Goal: Task Accomplishment & Management: Complete application form

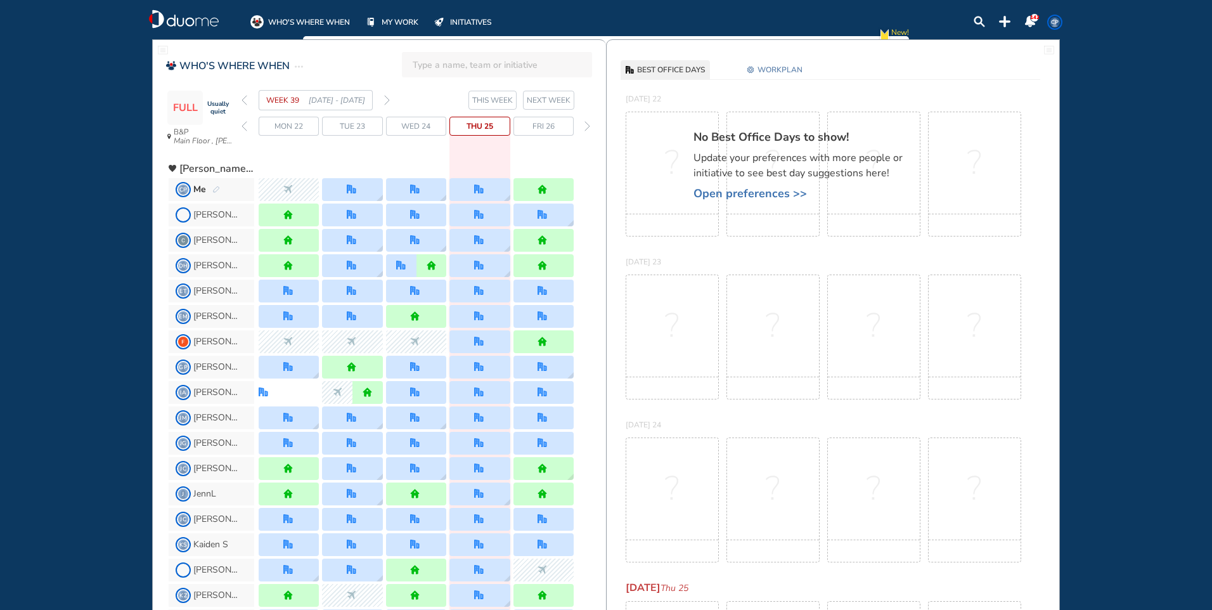
click at [485, 129] on span "Thu 25" at bounding box center [479, 126] width 27 height 13
click at [473, 190] on div at bounding box center [479, 189] width 60 height 23
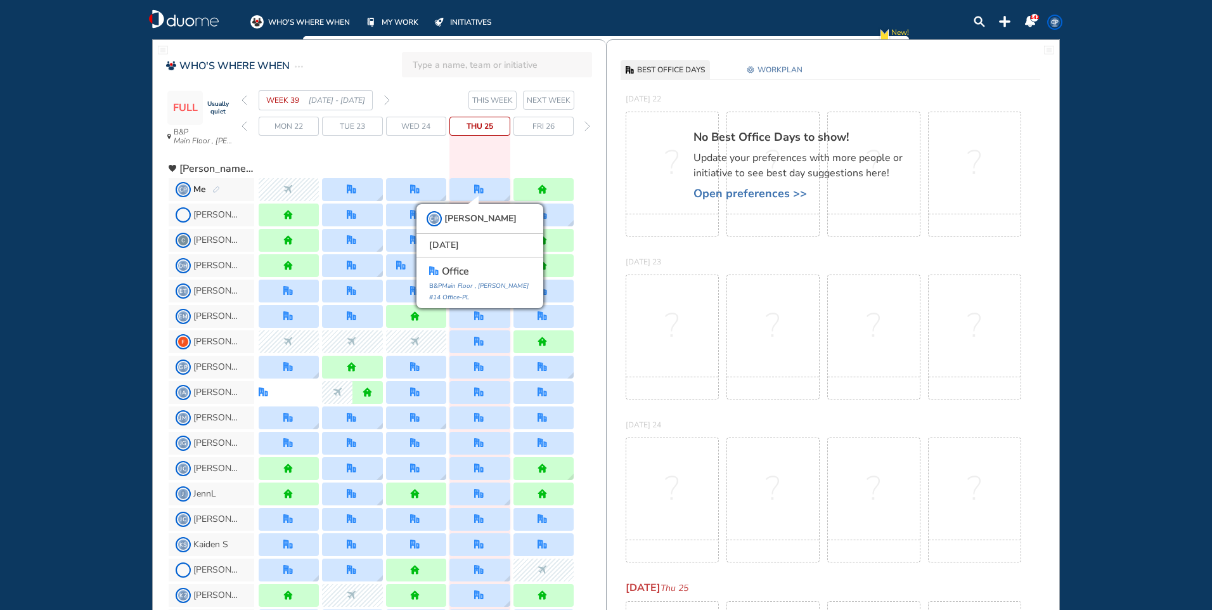
drag, startPoint x: 480, startPoint y: 162, endPoint x: 541, endPoint y: 127, distance: 70.1
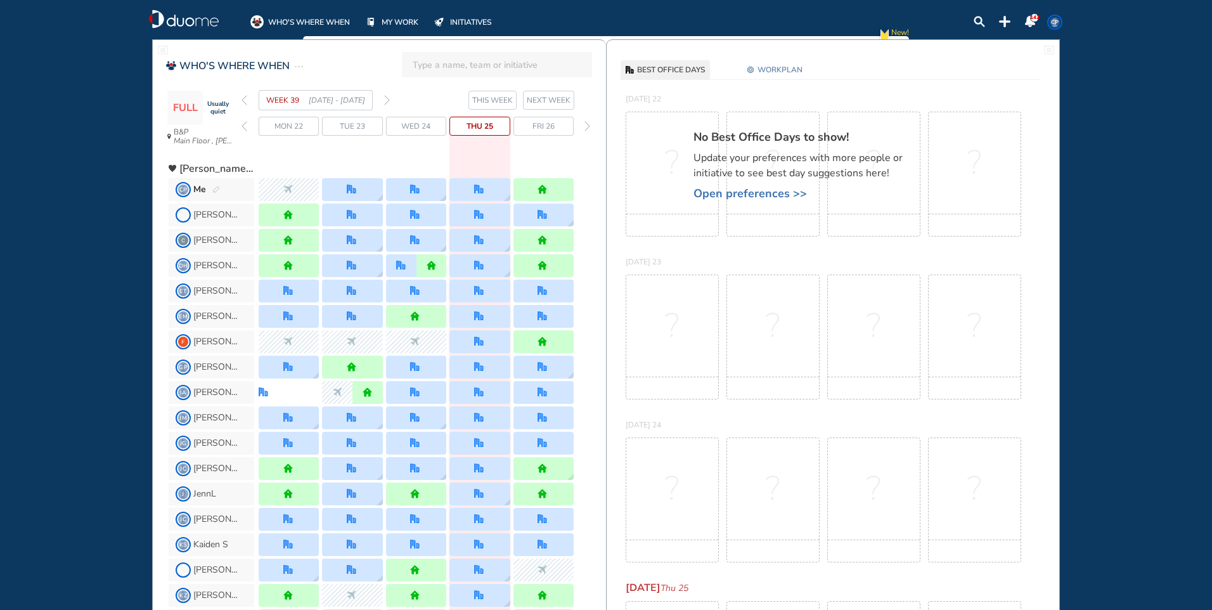
click at [788, 70] on span "WORKPLAN" at bounding box center [779, 69] width 45 height 13
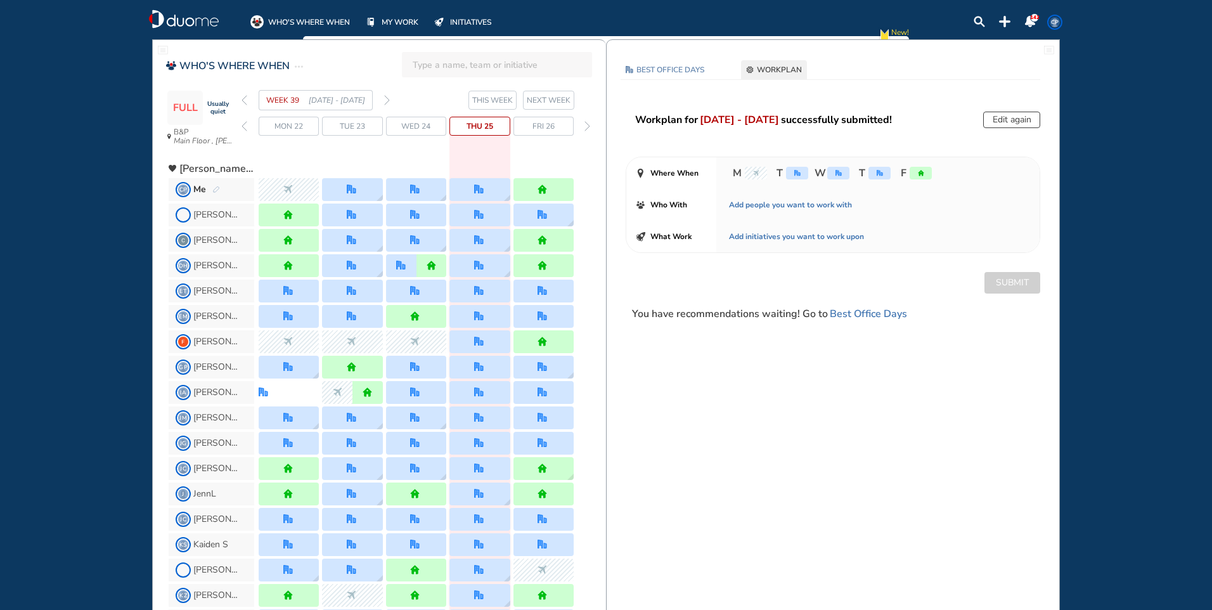
click at [870, 173] on div "office" at bounding box center [879, 173] width 22 height 13
click at [879, 168] on div "office" at bounding box center [879, 173] width 22 height 13
click at [1008, 120] on button "Edit again" at bounding box center [1011, 120] width 57 height 16
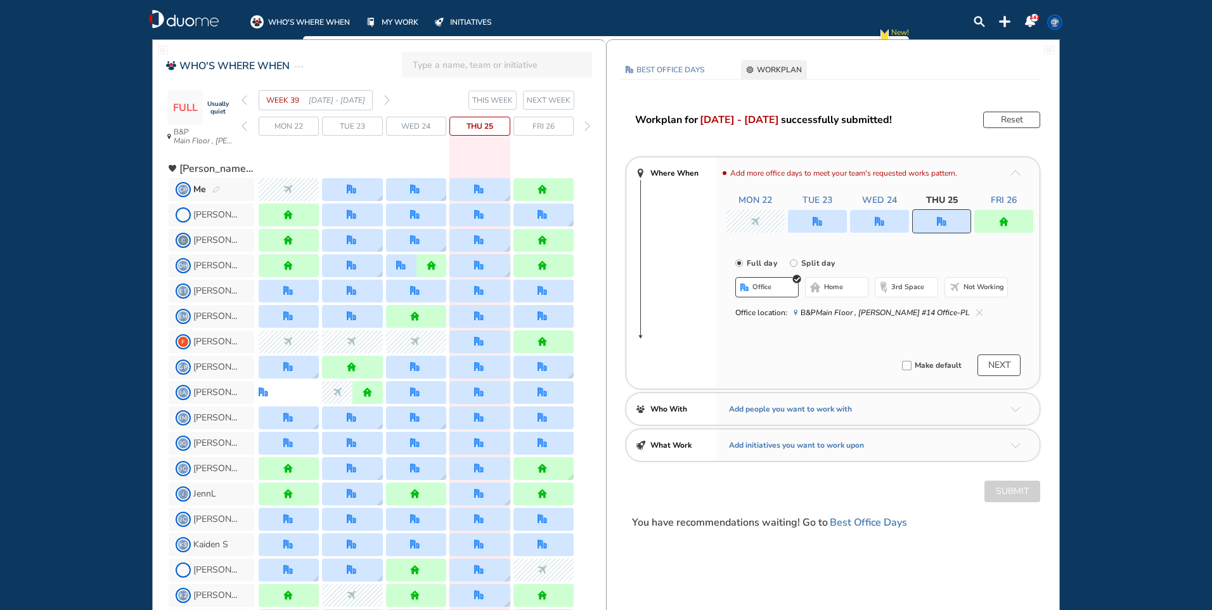
click at [940, 212] on div at bounding box center [941, 221] width 59 height 24
drag, startPoint x: 814, startPoint y: 286, endPoint x: 828, endPoint y: 292, distance: 14.7
click at [816, 287] on img "home-bdbdbd" at bounding box center [815, 287] width 10 height 10
click at [1007, 492] on button "Submit" at bounding box center [1012, 491] width 56 height 22
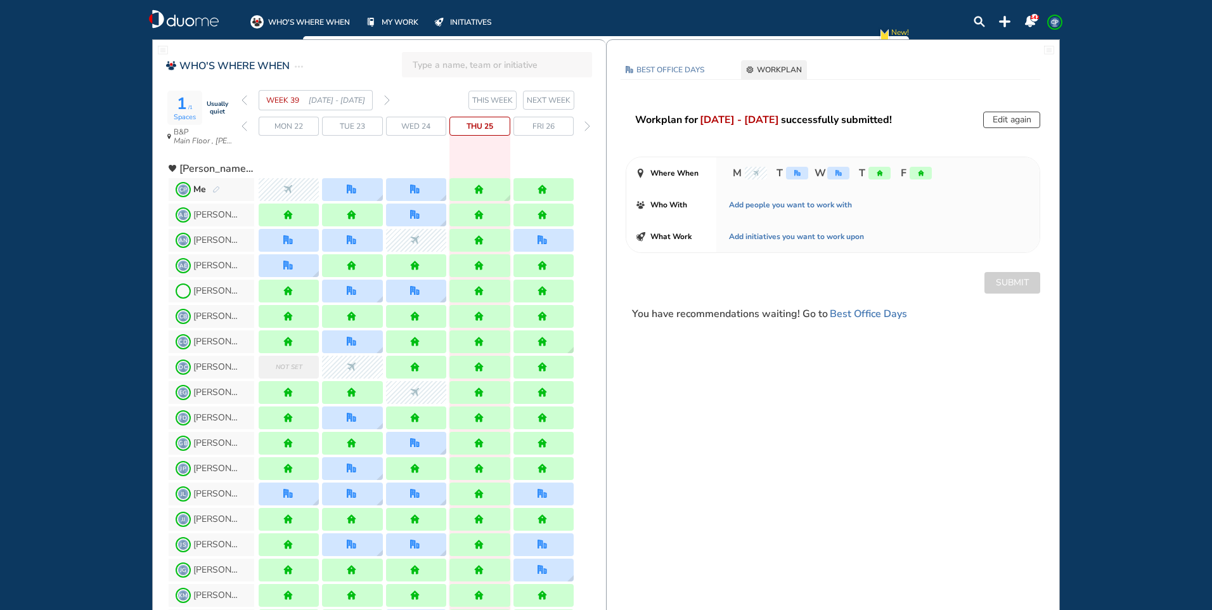
click at [387, 99] on img "forward week" at bounding box center [387, 100] width 6 height 10
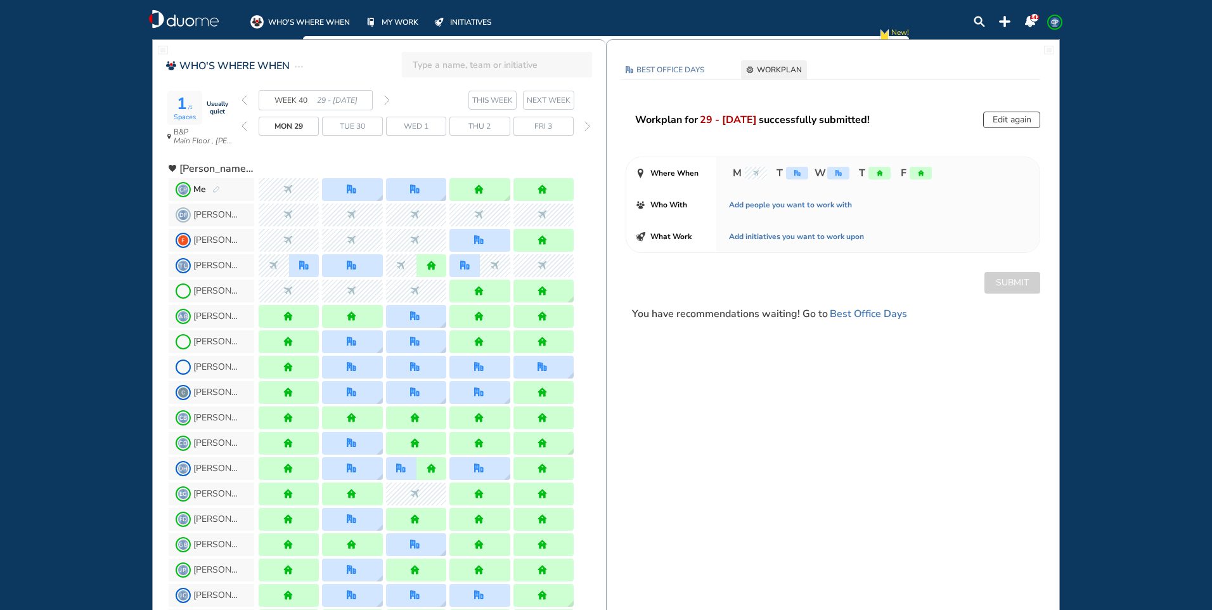
click at [387, 99] on img "forward week" at bounding box center [387, 100] width 6 height 10
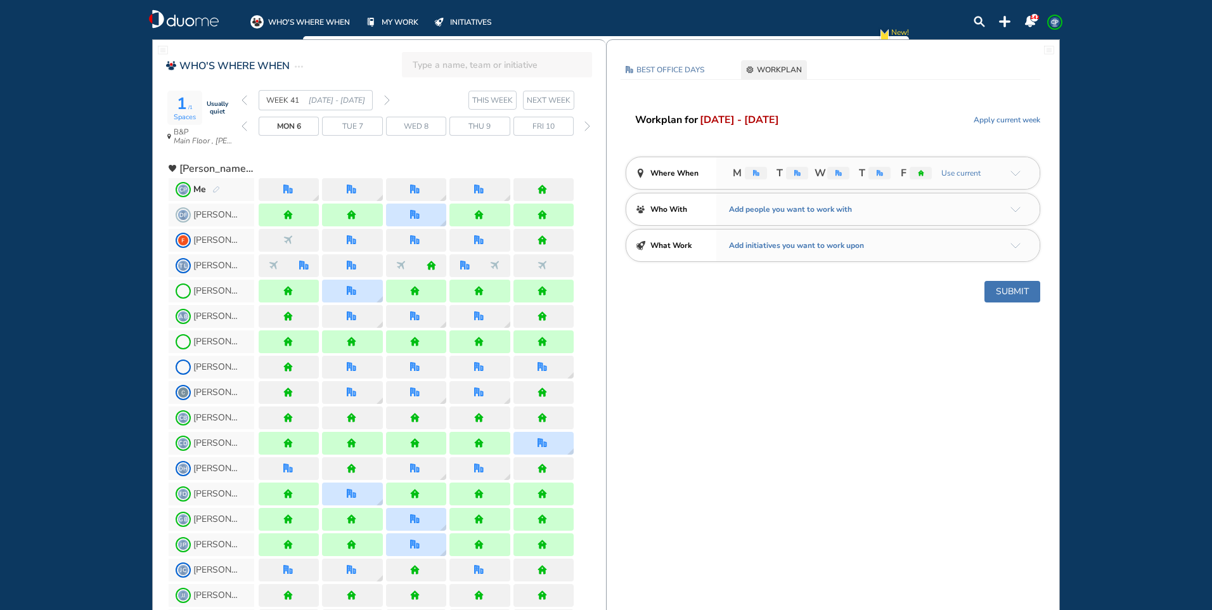
click at [387, 99] on img "forward week" at bounding box center [387, 100] width 6 height 10
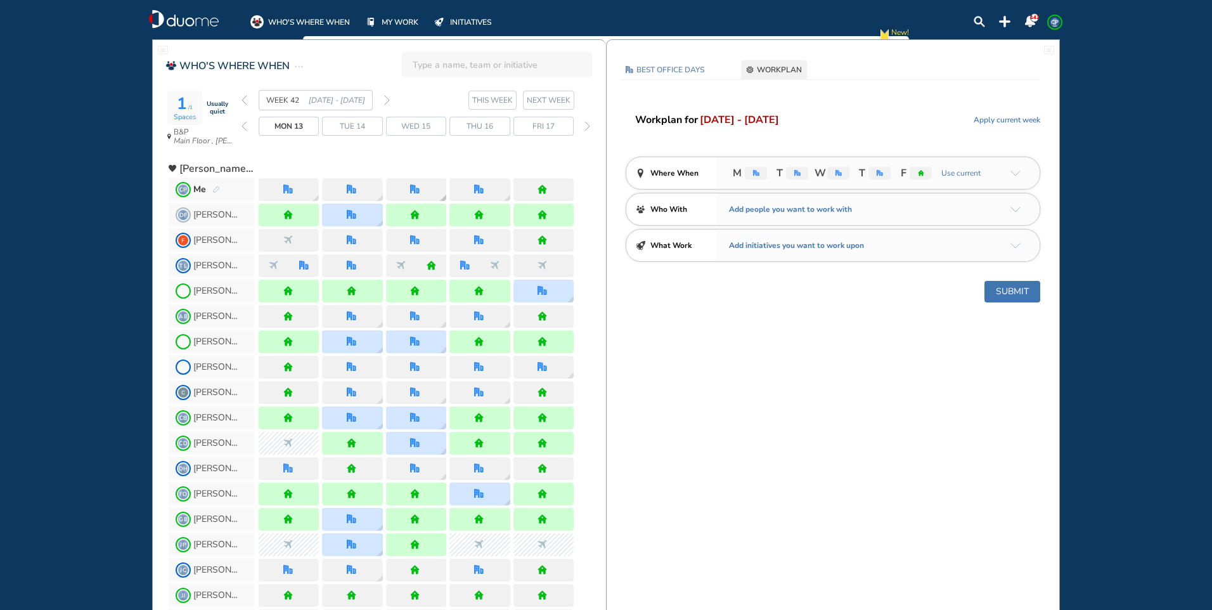
click at [416, 188] on img "office" at bounding box center [415, 189] width 10 height 10
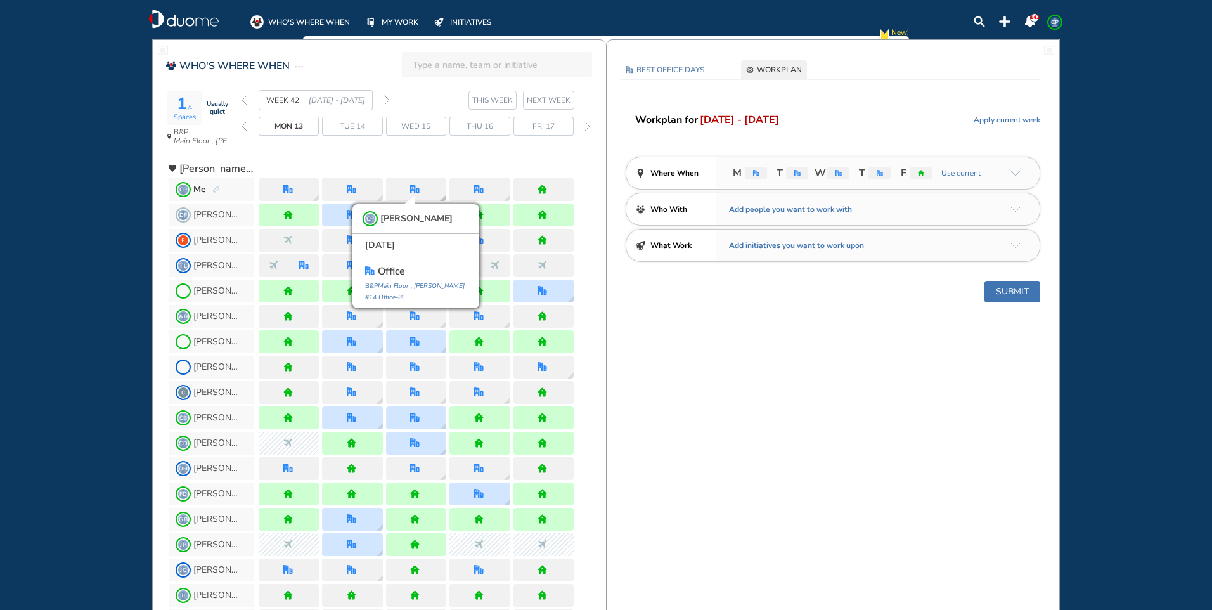
click at [416, 188] on img "office" at bounding box center [415, 189] width 10 height 10
click at [430, 157] on div at bounding box center [416, 164] width 315 height 23
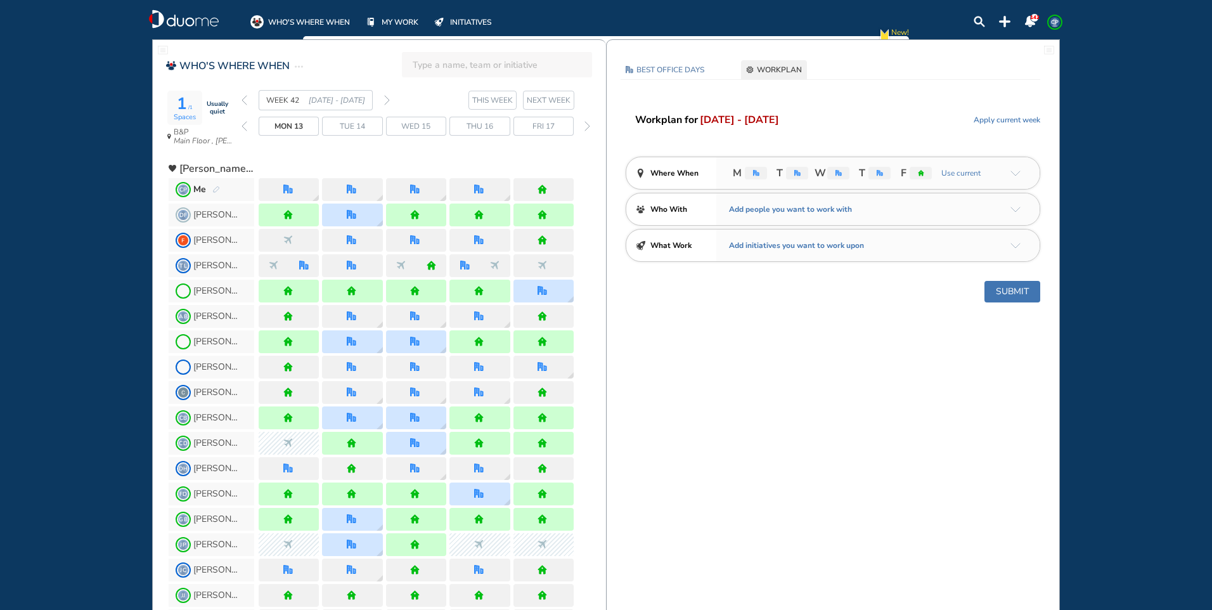
click at [411, 290] on img "home" at bounding box center [415, 291] width 10 height 10
click at [421, 193] on div at bounding box center [415, 189] width 11 height 10
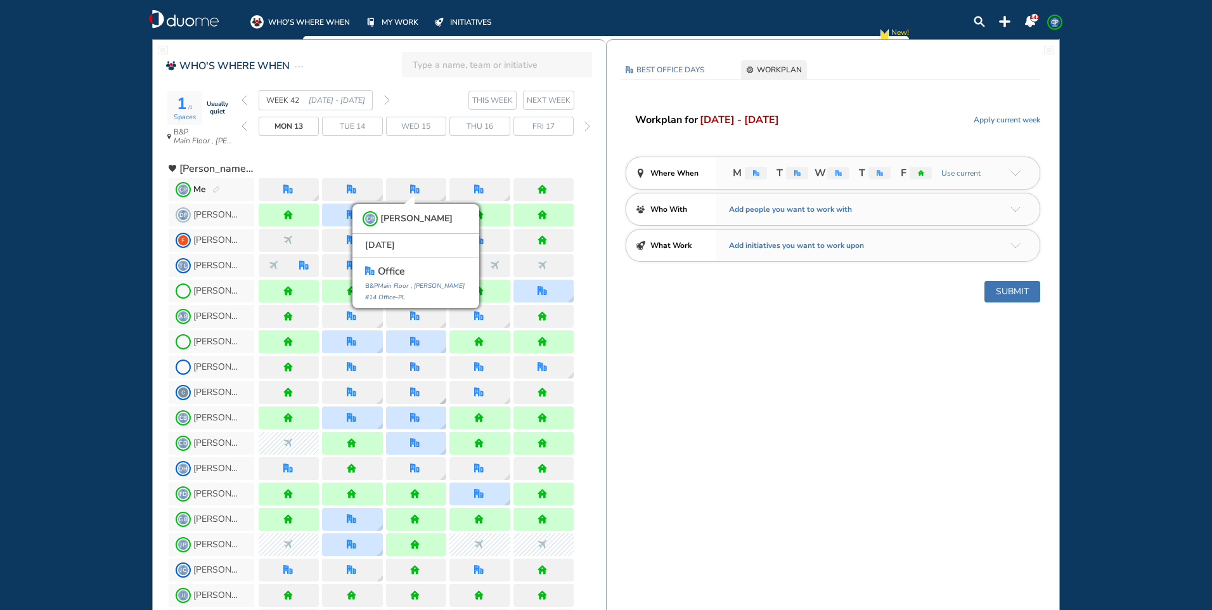
click at [428, 388] on div at bounding box center [416, 392] width 60 height 23
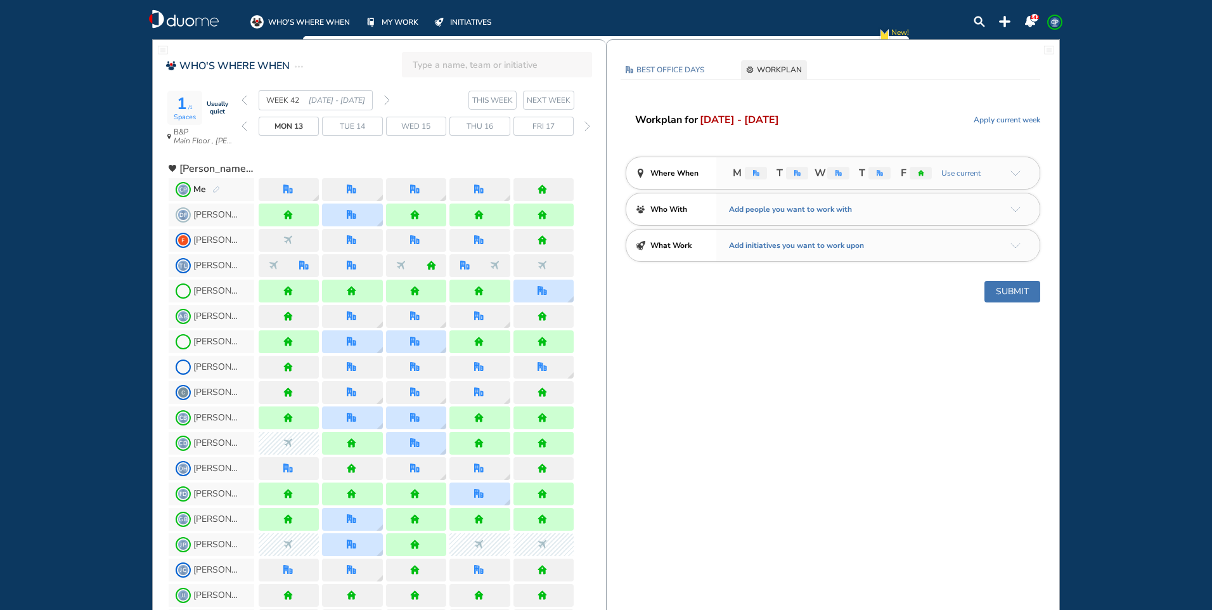
click at [1059, 25] on span "CP" at bounding box center [1054, 22] width 10 height 10
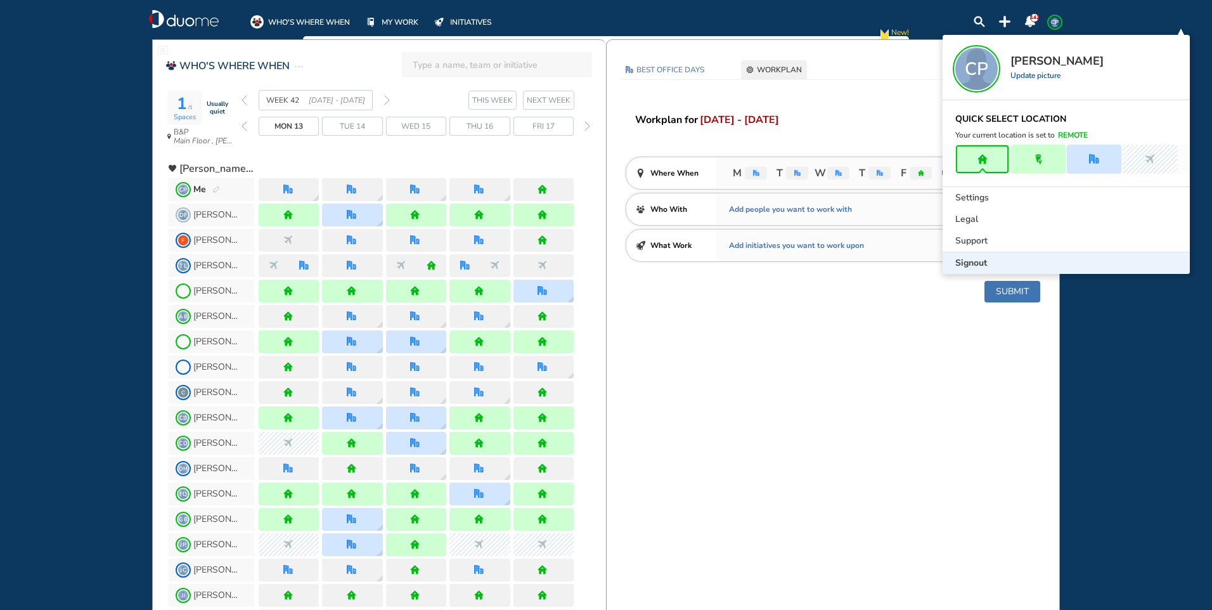
click at [975, 262] on span "Signout" at bounding box center [971, 263] width 32 height 13
